Goal: Task Accomplishment & Management: Manage account settings

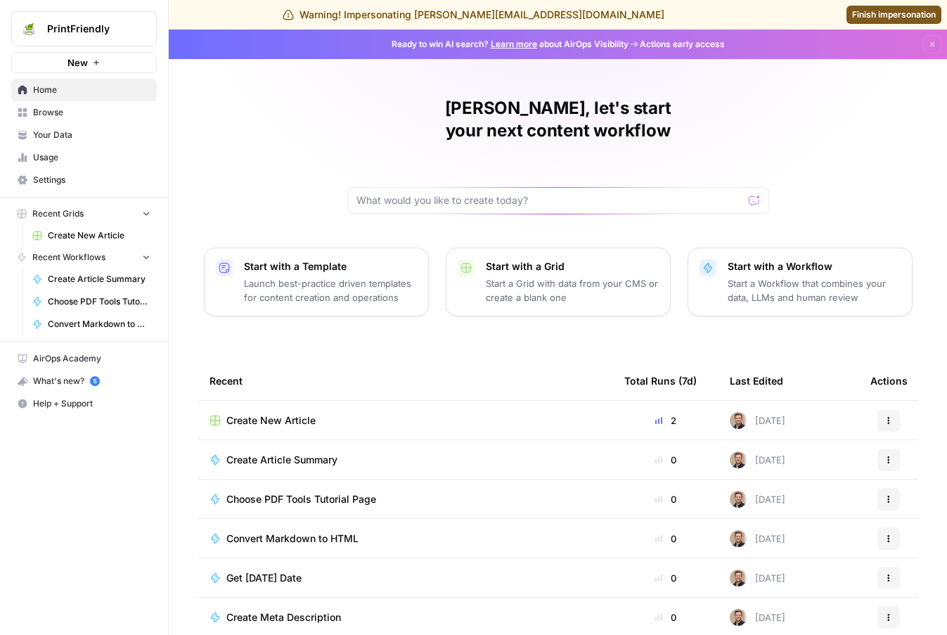
click at [46, 172] on link "Settings" at bounding box center [83, 180] width 145 height 22
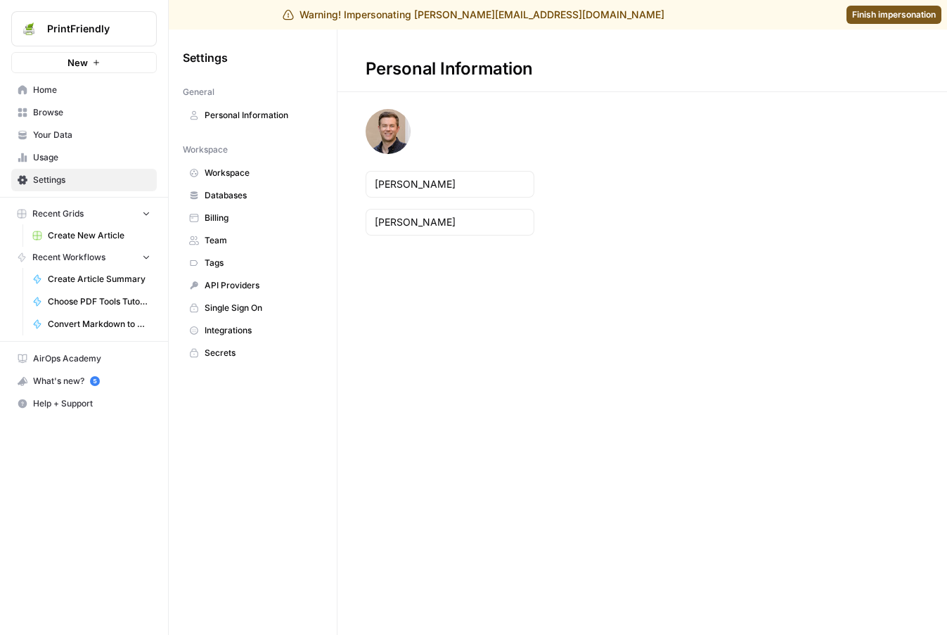
click at [255, 243] on span "Team" at bounding box center [260, 240] width 112 height 13
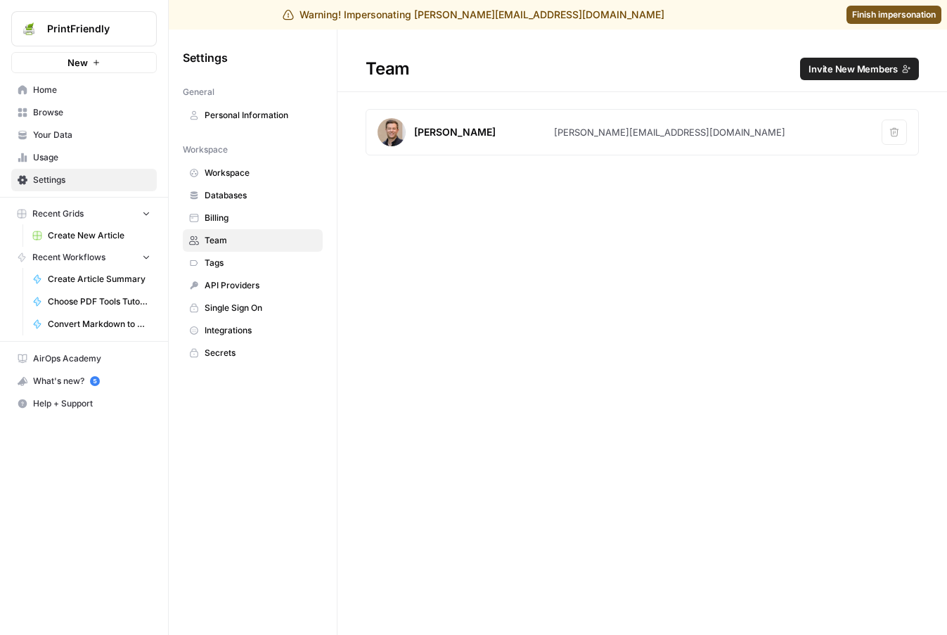
click at [861, 65] on span "Invite New Members" at bounding box center [852, 69] width 89 height 14
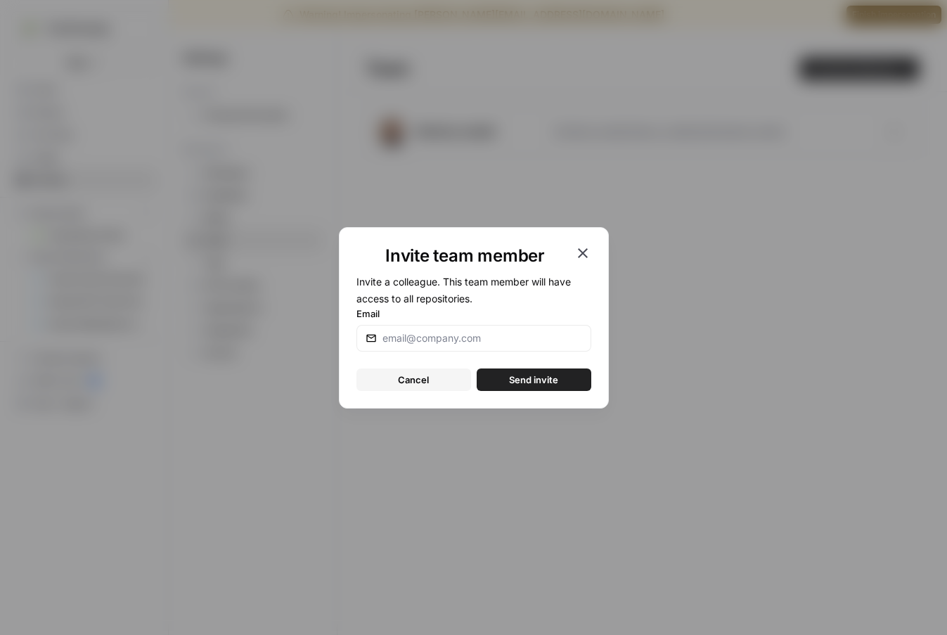
click at [475, 346] on div at bounding box center [473, 338] width 235 height 27
type input "[EMAIL_ADDRESS][PERSON_NAME][DOMAIN_NAME]"
click at [538, 377] on span "Send invite" at bounding box center [533, 379] width 49 height 14
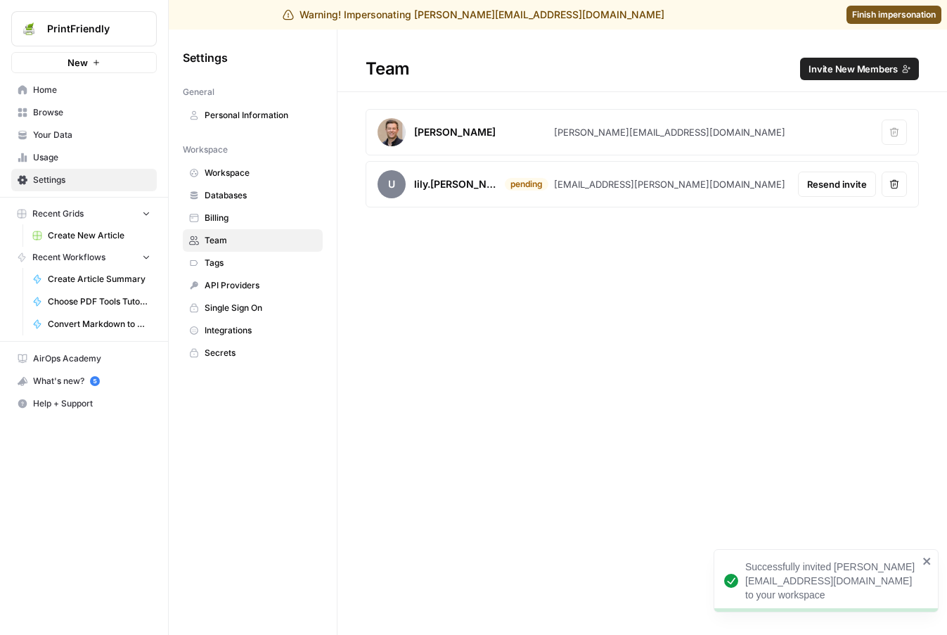
click at [77, 106] on span "Browse" at bounding box center [91, 112] width 117 height 13
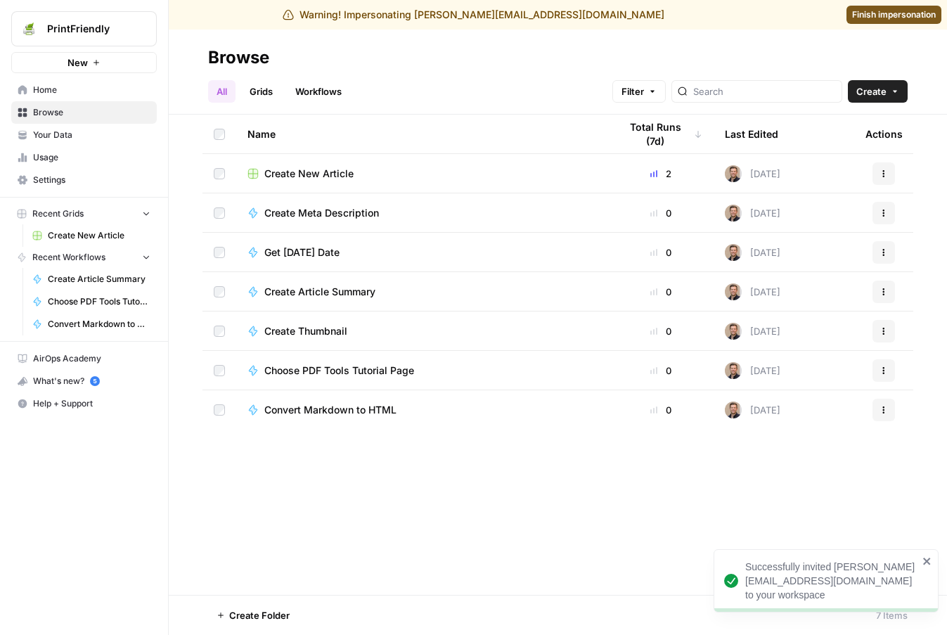
click at [87, 93] on span "Home" at bounding box center [91, 90] width 117 height 13
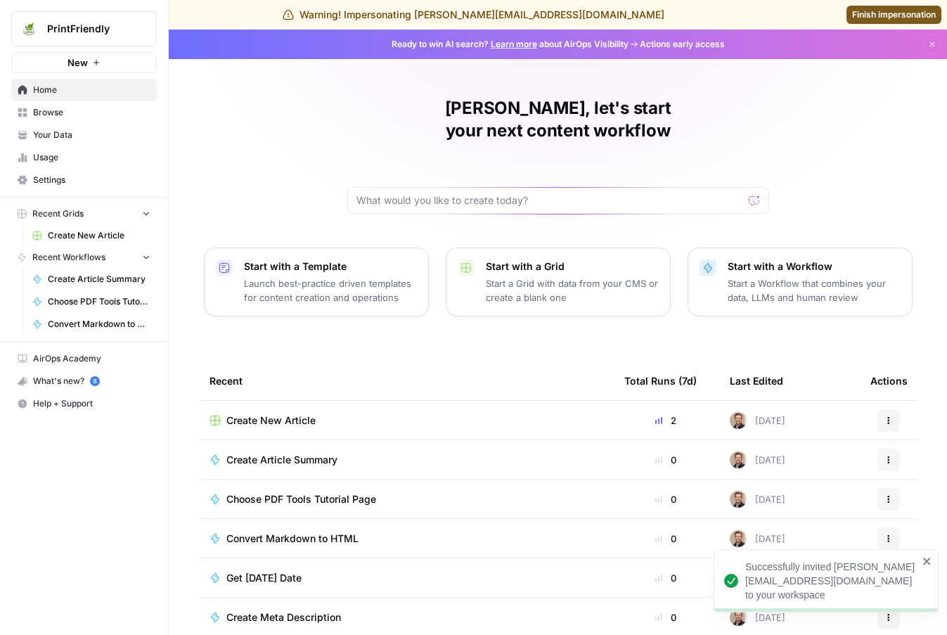
click at [891, 22] on link "Finish impersonation" at bounding box center [893, 15] width 95 height 18
